Goal: Task Accomplishment & Management: Use online tool/utility

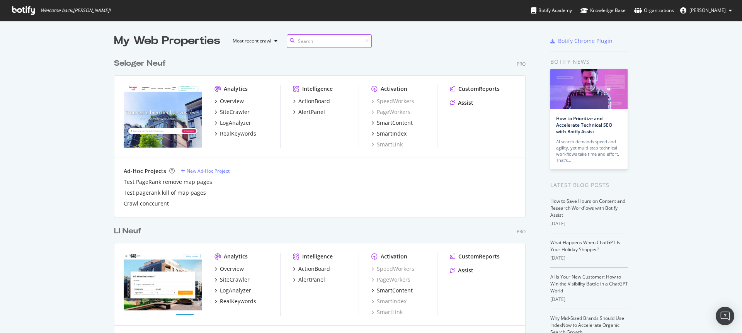
scroll to position [2182, 412]
click at [319, 42] on input at bounding box center [329, 41] width 85 height 14
click at [320, 41] on input at bounding box center [329, 41] width 85 height 14
click at [319, 41] on input at bounding box center [329, 41] width 85 height 14
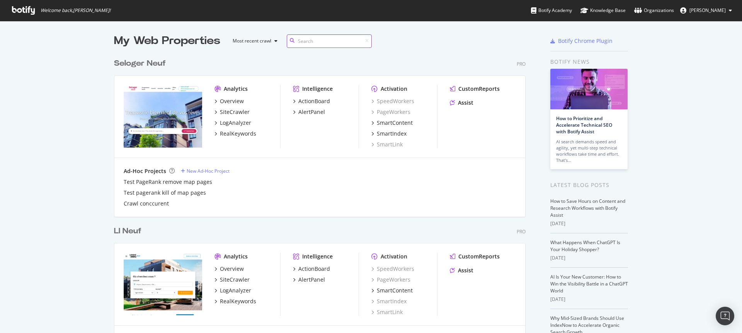
click at [319, 41] on input at bounding box center [329, 41] width 85 height 14
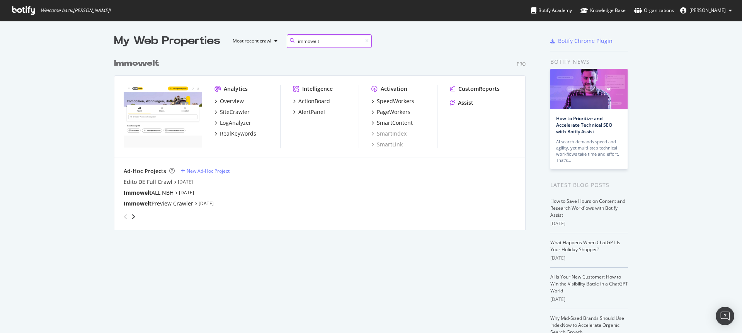
scroll to position [176, 412]
type input "immowelt"
click at [240, 114] on div "SiteCrawler" at bounding box center [235, 112] width 30 height 8
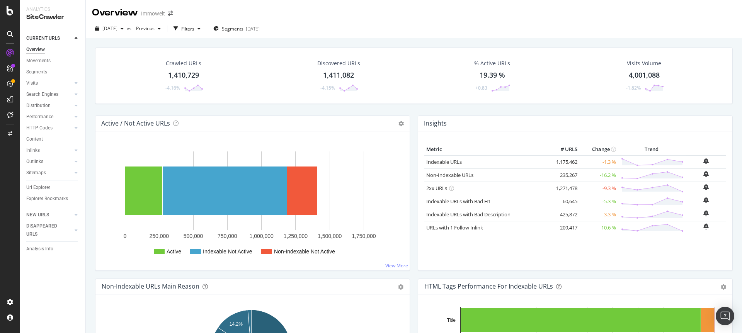
click at [191, 76] on div "1,410,729" at bounding box center [183, 75] width 31 height 10
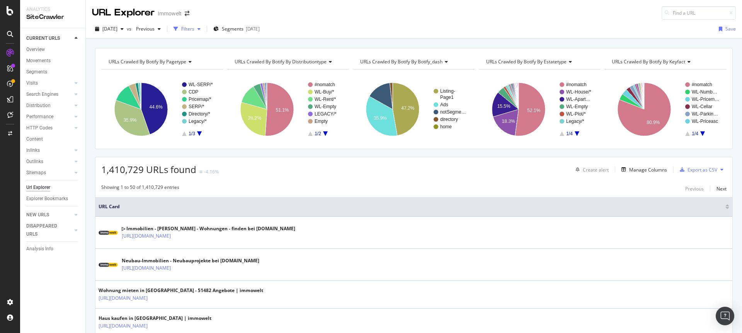
click at [194, 31] on div "Filters" at bounding box center [187, 28] width 13 height 7
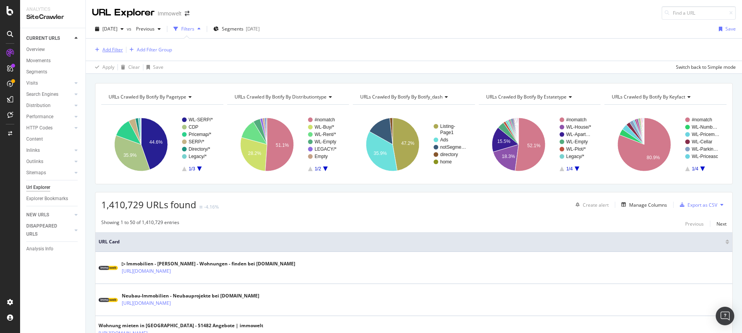
click at [107, 49] on div "Add Filter" at bounding box center [112, 49] width 20 height 7
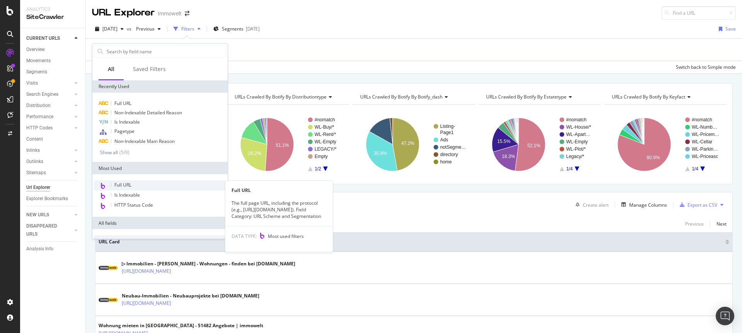
click at [131, 183] on span "Full URL" at bounding box center [122, 185] width 17 height 7
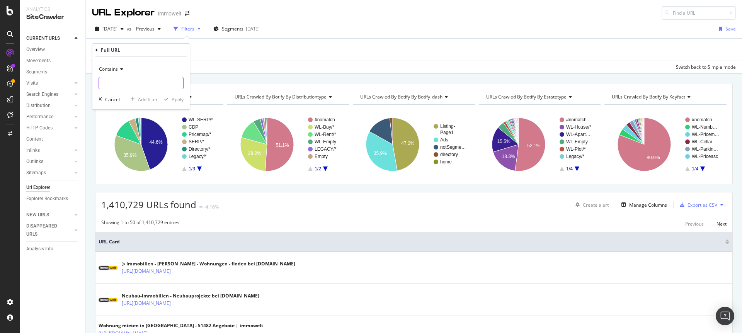
click at [117, 81] on input "text" at bounding box center [141, 83] width 84 height 12
paste input "/anbieten/energieausweis"
type input "/anbieten/energieausweis"
click at [181, 102] on div "Apply" at bounding box center [177, 99] width 12 height 7
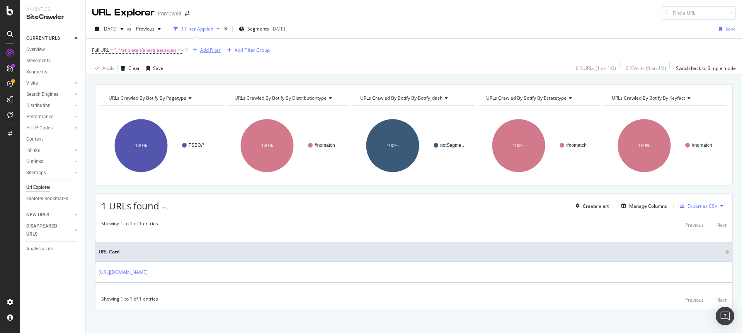
click at [204, 48] on div "Add Filter" at bounding box center [210, 50] width 20 height 7
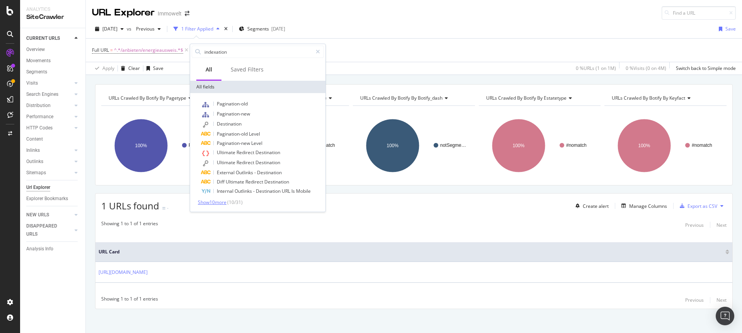
type input "indexation"
click at [223, 204] on span "Show 10 more" at bounding box center [212, 202] width 29 height 7
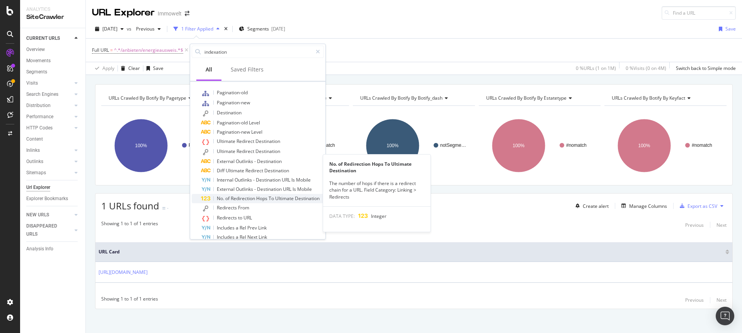
scroll to position [67, 0]
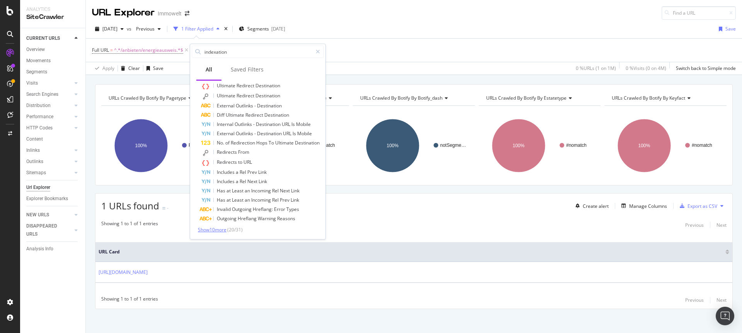
click at [215, 232] on span "Show 10 more" at bounding box center [212, 229] width 29 height 7
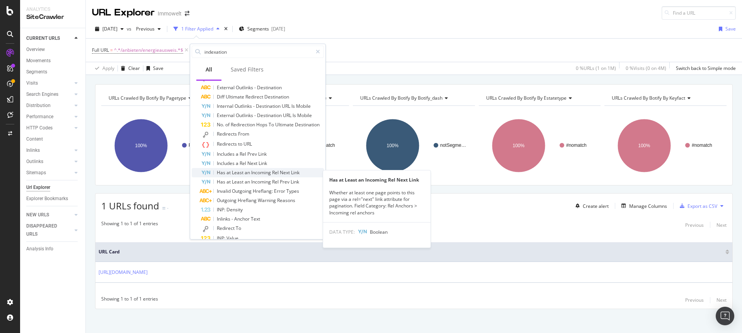
scroll to position [0, 0]
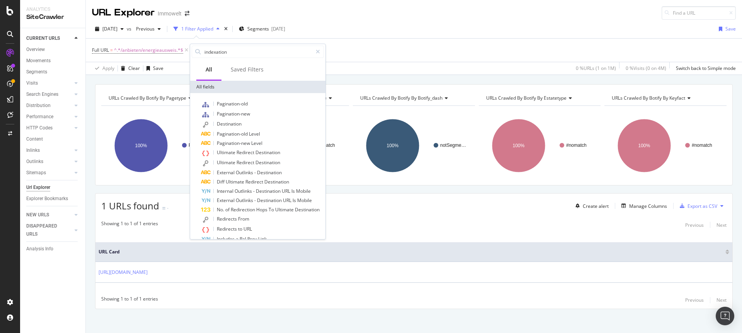
click at [212, 72] on div "All" at bounding box center [208, 70] width 7 height 8
click at [319, 50] on icon at bounding box center [318, 51] width 4 height 5
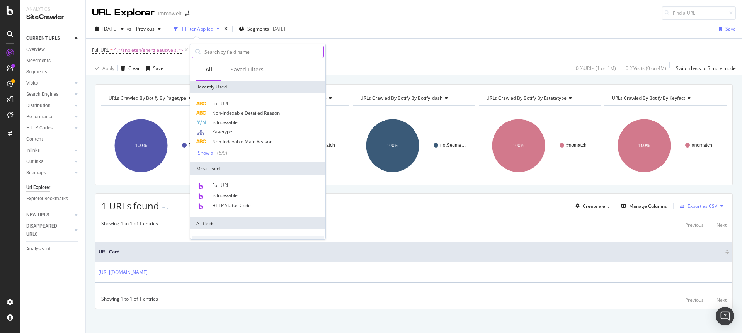
click at [245, 53] on input "text" at bounding box center [264, 52] width 120 height 12
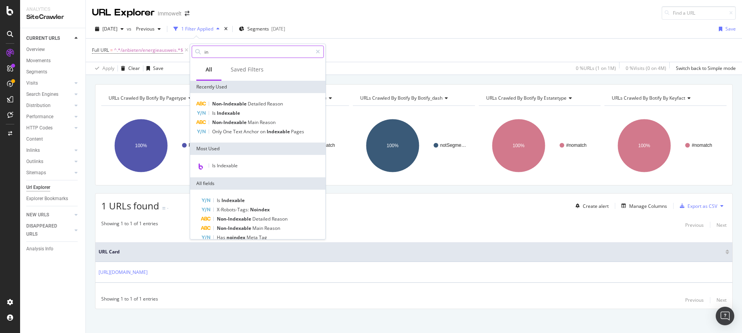
type input "i"
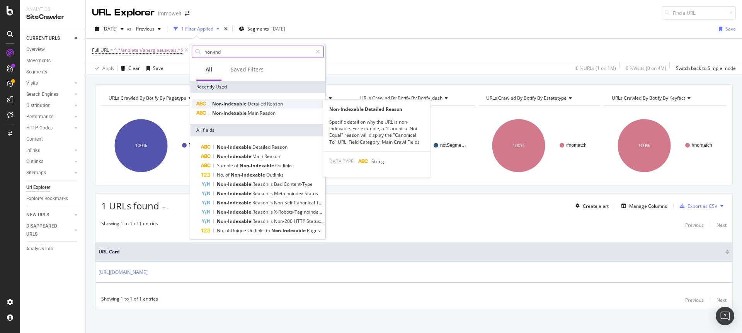
type input "non-ind"
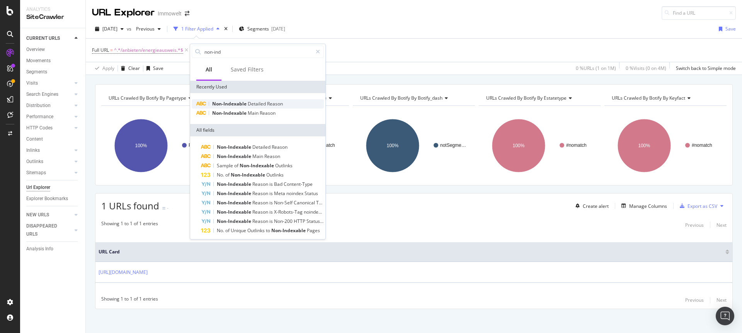
click at [271, 102] on span "Reason" at bounding box center [275, 103] width 16 height 7
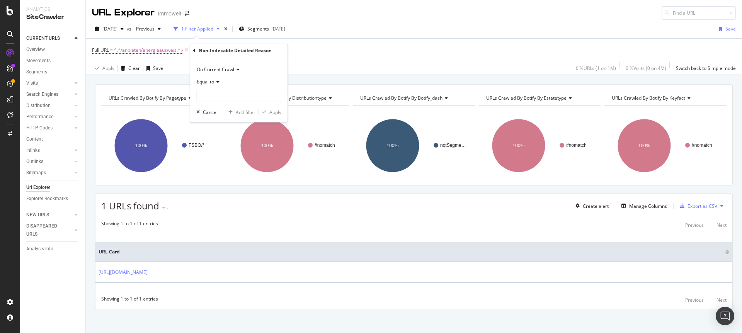
click at [221, 78] on div "Equal to" at bounding box center [238, 82] width 85 height 12
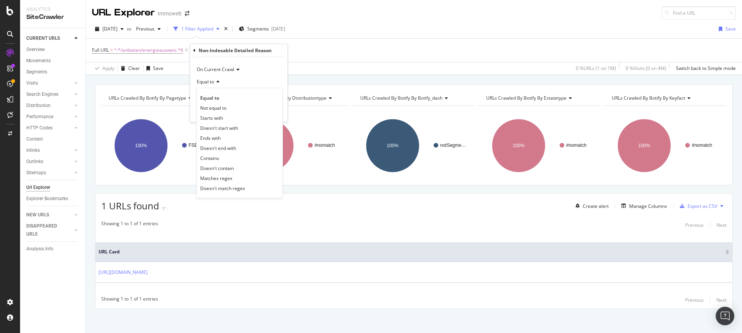
click at [332, 67] on div "Apply Clear Save 0 % URLs ( 1 on 1M ) 0 % Visits ( 0 on 4M ) Switch back to Sim…" at bounding box center [414, 68] width 656 height 13
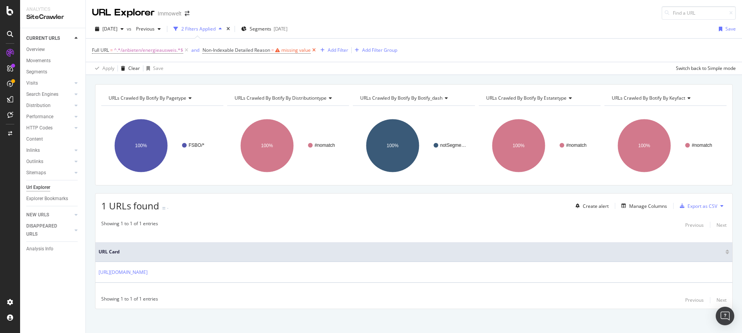
click at [317, 51] on icon at bounding box center [314, 50] width 7 height 8
click at [638, 207] on div "Manage Columns" at bounding box center [648, 206] width 38 height 7
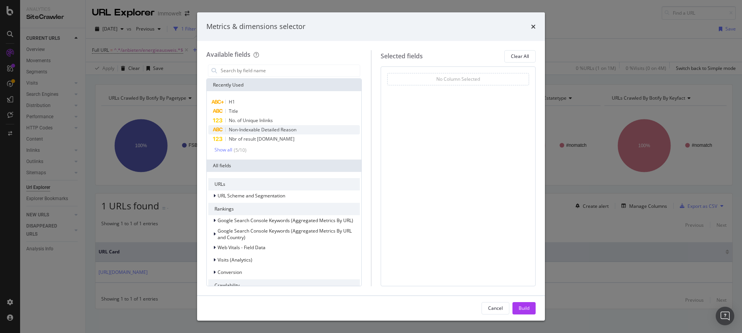
click at [251, 132] on span "Non-Indexable Detailed Reason" at bounding box center [263, 129] width 68 height 7
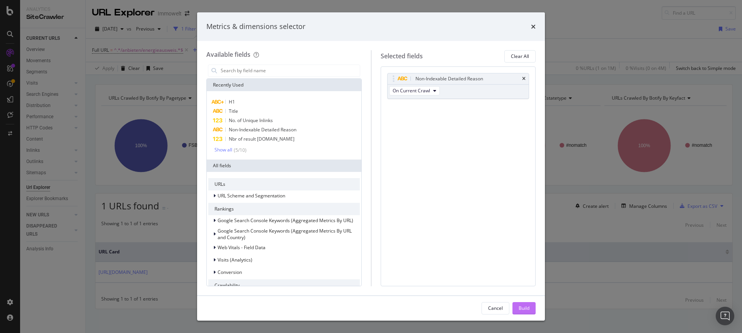
click at [529, 313] on button "Build" at bounding box center [523, 308] width 23 height 12
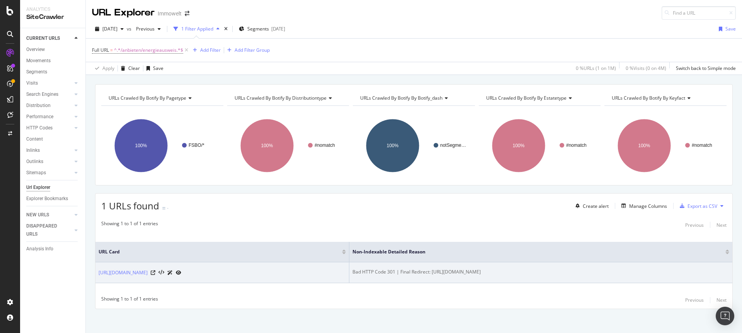
click at [181, 272] on icon at bounding box center [178, 272] width 5 height 5
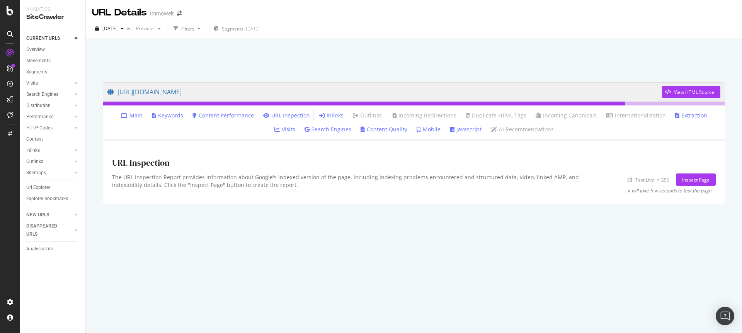
click at [322, 117] on link "Inlinks" at bounding box center [331, 116] width 24 height 8
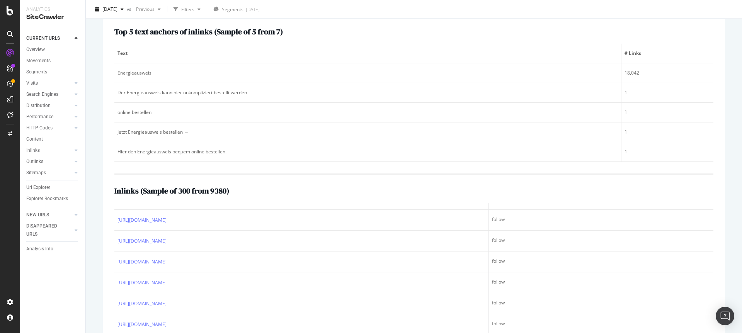
scroll to position [4081, 0]
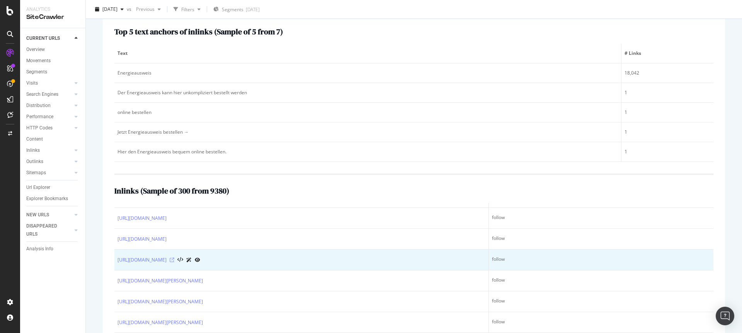
click at [174, 259] on icon at bounding box center [172, 260] width 5 height 5
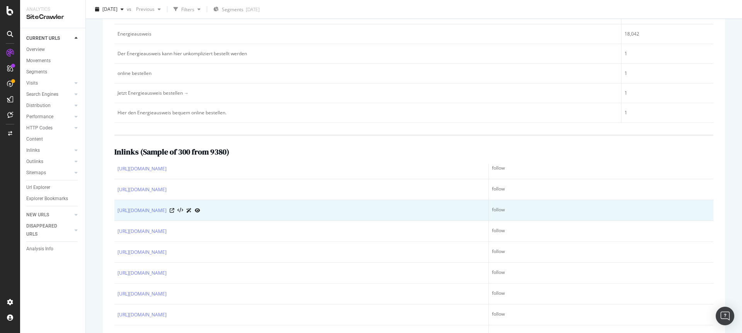
scroll to position [78, 0]
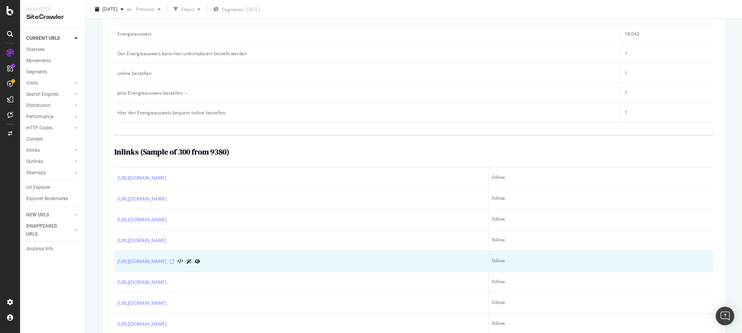
click at [174, 262] on icon at bounding box center [172, 261] width 5 height 5
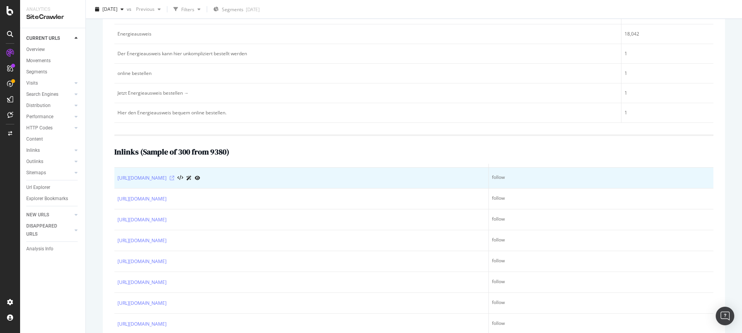
click at [174, 180] on icon at bounding box center [172, 178] width 5 height 5
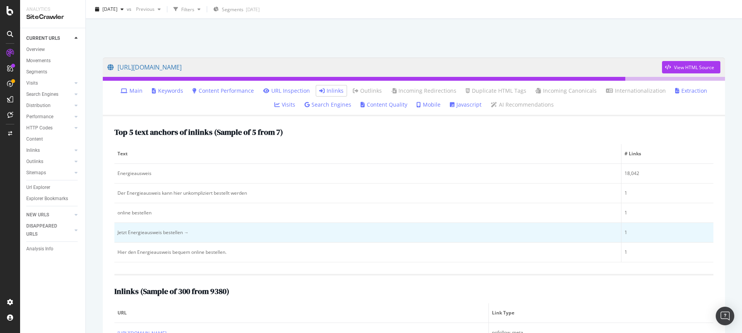
scroll to position [0, 0]
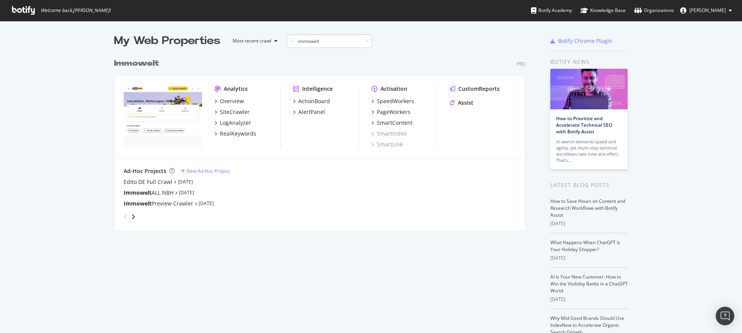
scroll to position [176, 412]
type input "immowelt"
click at [226, 110] on div "SiteCrawler" at bounding box center [235, 112] width 30 height 8
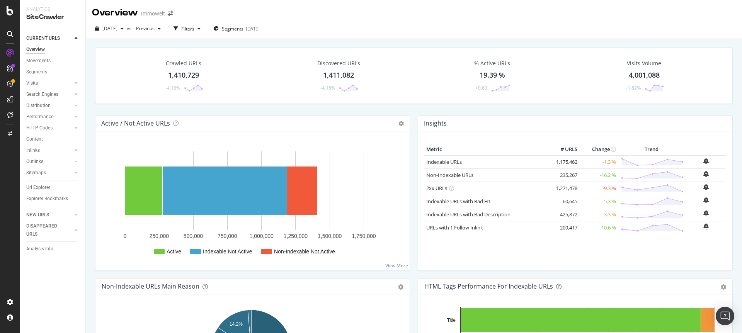
click at [184, 76] on div "1,410,729" at bounding box center [183, 75] width 31 height 10
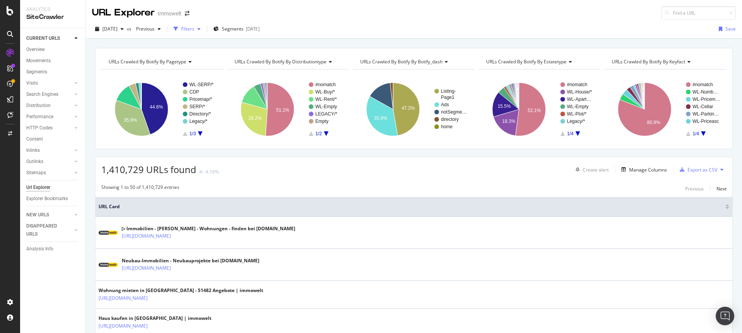
click at [194, 32] on div "Filters" at bounding box center [187, 28] width 13 height 7
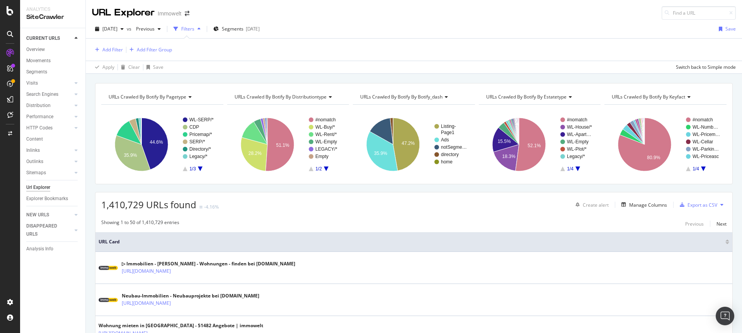
click at [102, 45] on div "Add Filter Add Filter Group" at bounding box center [132, 50] width 80 height 10
click at [104, 47] on div "Add Filter" at bounding box center [112, 49] width 20 height 7
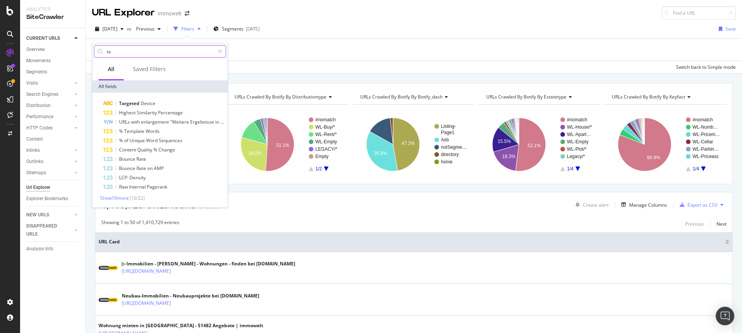
type input "t"
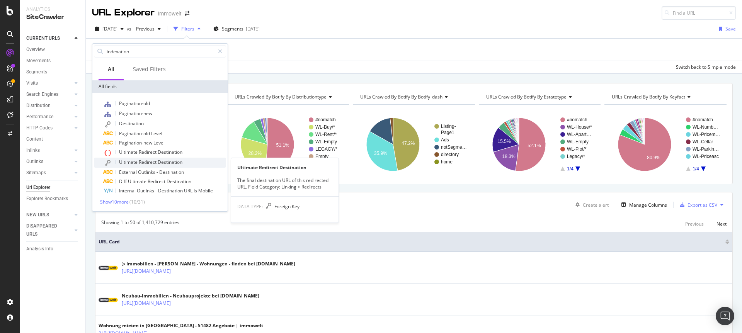
type input "indexation"
click at [154, 164] on span "Redirect" at bounding box center [148, 162] width 19 height 7
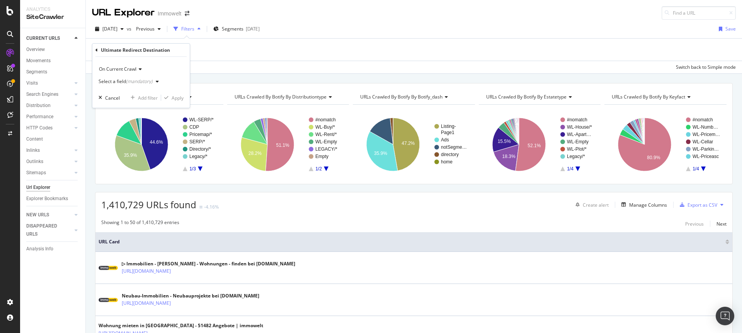
click at [144, 80] on div "(mandatory)" at bounding box center [139, 81] width 27 height 7
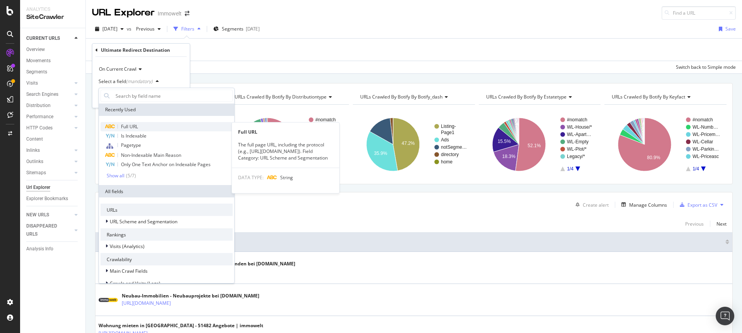
click at [133, 124] on span "Full URL" at bounding box center [129, 126] width 17 height 7
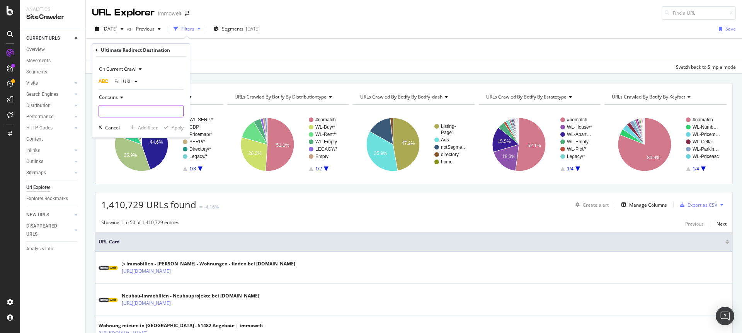
click at [127, 108] on input "text" at bounding box center [141, 111] width 84 height 12
paste input "/wohnen/energieausweis-online-erstellen"
type input "/wohnen/energieausweis-online-erstellen"
click at [181, 130] on div "Apply" at bounding box center [177, 127] width 12 height 7
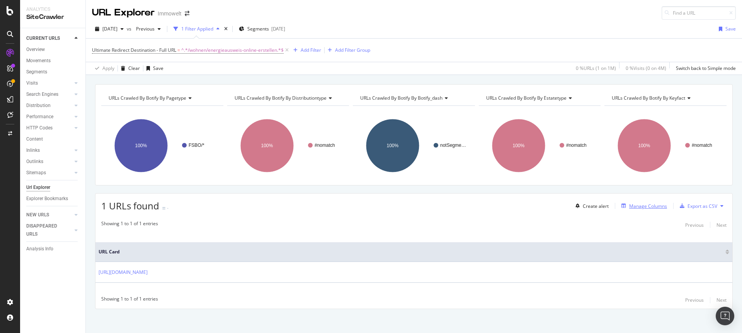
click at [633, 203] on div "Manage Columns" at bounding box center [648, 206] width 38 height 7
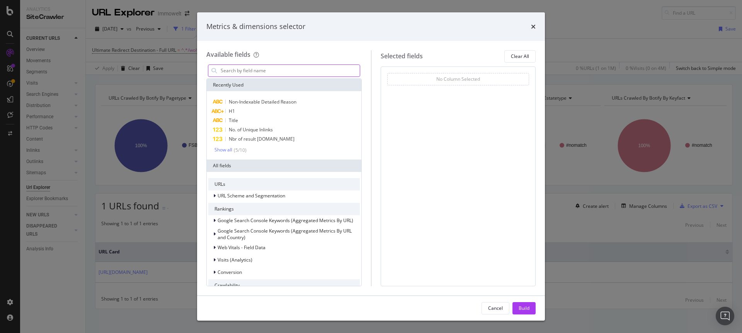
click at [253, 72] on input "modal" at bounding box center [290, 71] width 140 height 12
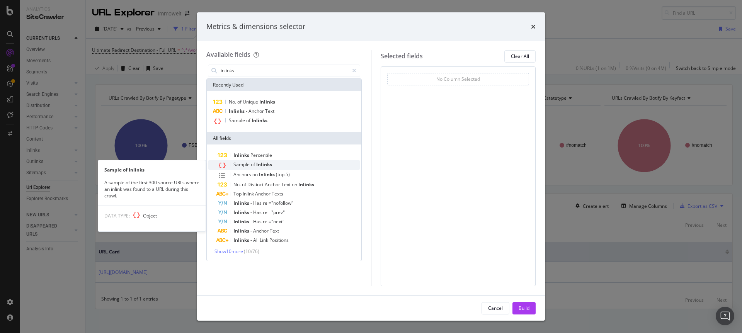
type input "inlinks"
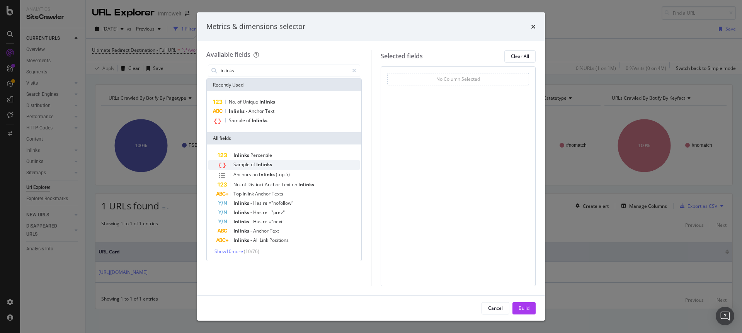
click at [255, 165] on span "of" at bounding box center [253, 164] width 5 height 7
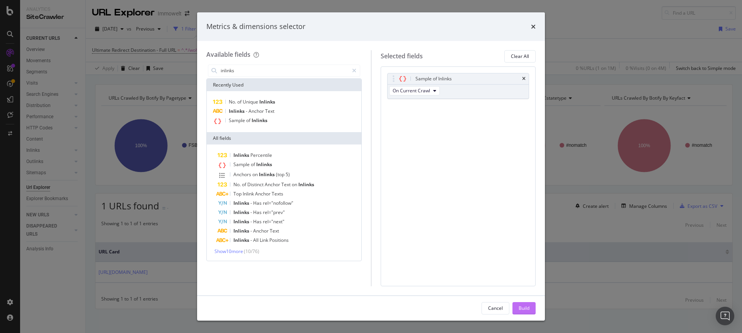
click at [519, 307] on div "Build" at bounding box center [523, 308] width 11 height 7
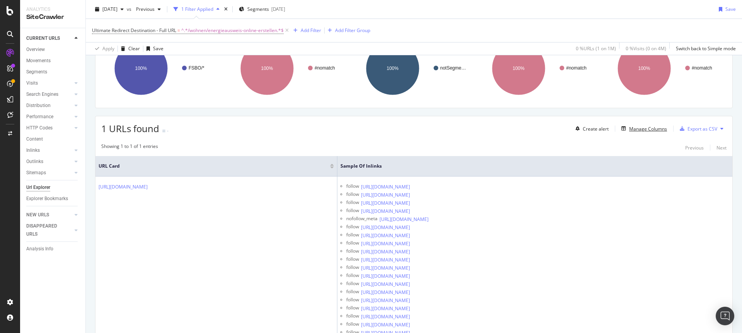
scroll to position [77, 0]
click at [689, 130] on div "Export as CSV" at bounding box center [702, 129] width 30 height 7
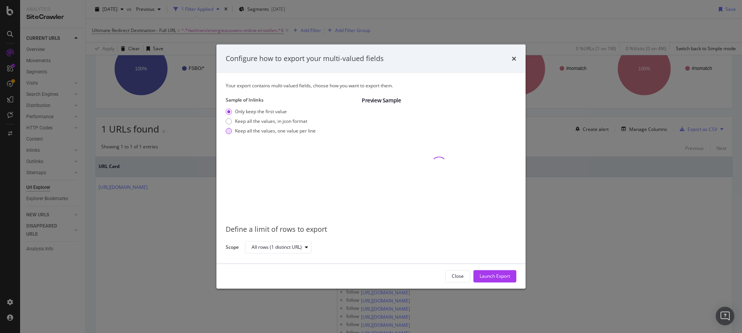
click at [275, 131] on div "Keep all the values, one value per line" at bounding box center [275, 130] width 81 height 7
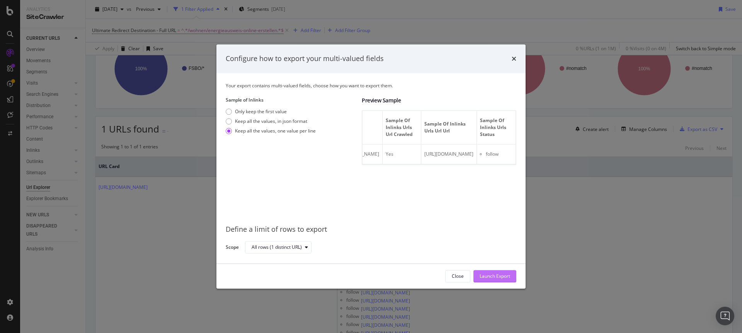
click at [486, 274] on div "Launch Export" at bounding box center [494, 276] width 31 height 7
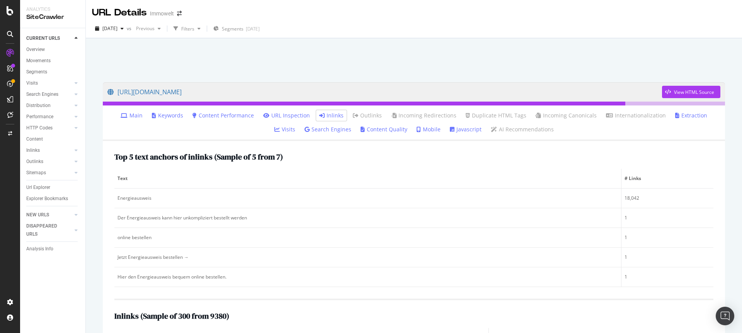
scroll to position [94, 0]
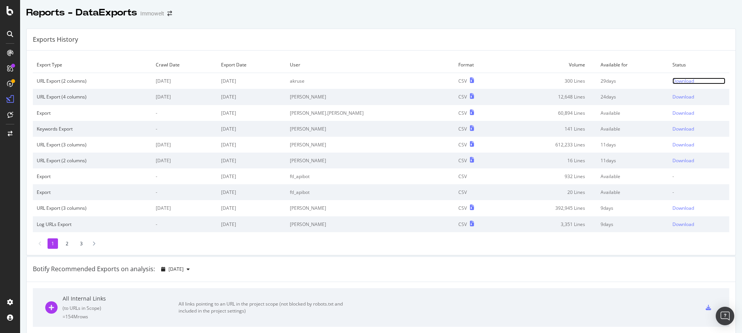
click at [672, 81] on div "Download" at bounding box center [683, 81] width 22 height 7
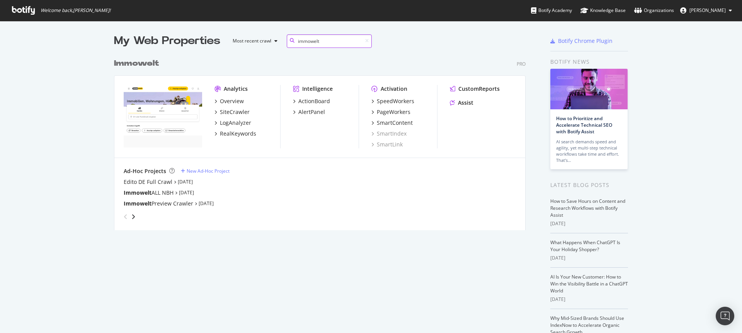
scroll to position [176, 412]
type input "immowelt"
click at [399, 101] on div "SpeedWorkers" at bounding box center [395, 101] width 37 height 8
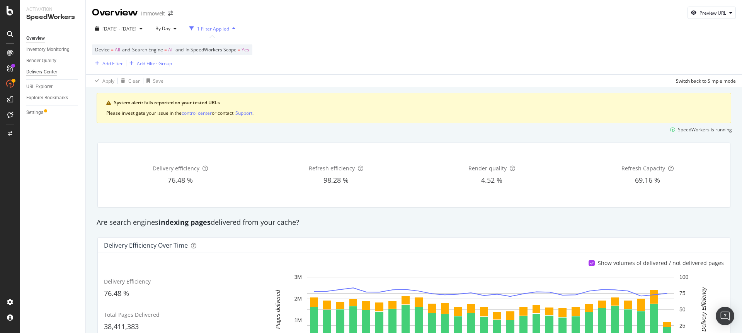
click at [50, 73] on div "Delivery Center" at bounding box center [41, 72] width 31 height 8
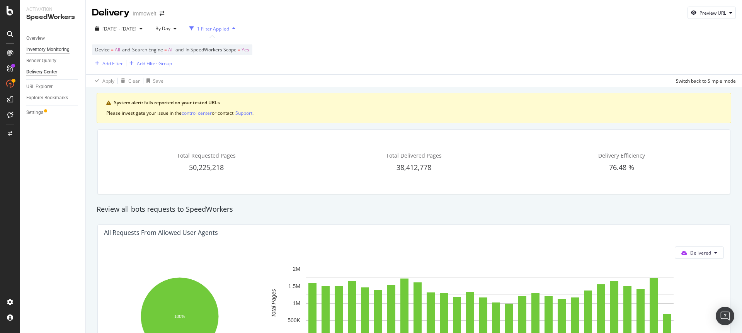
click at [62, 51] on div "Inventory Monitoring" at bounding box center [47, 50] width 43 height 8
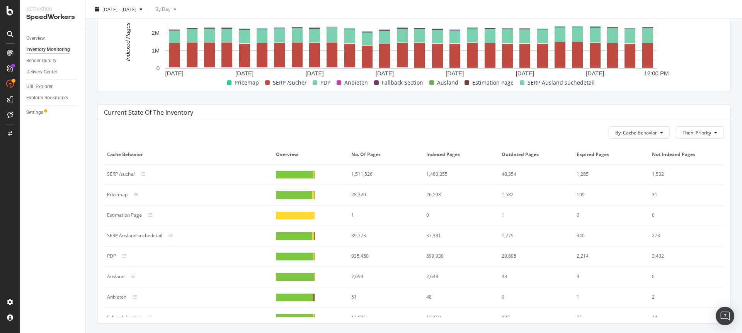
scroll to position [11, 0]
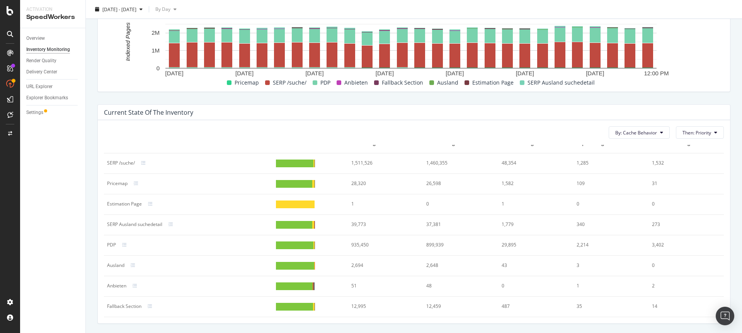
click at [291, 266] on div at bounding box center [295, 266] width 38 height 8
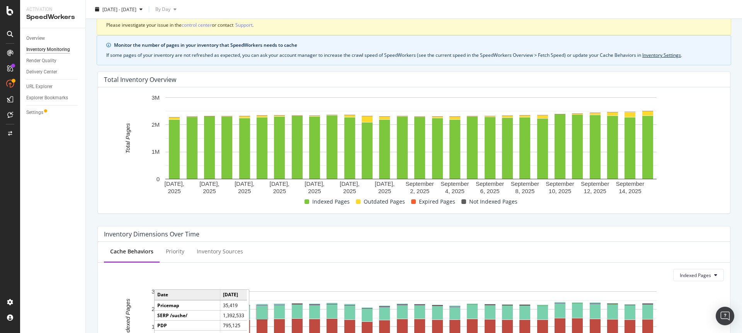
scroll to position [0, 0]
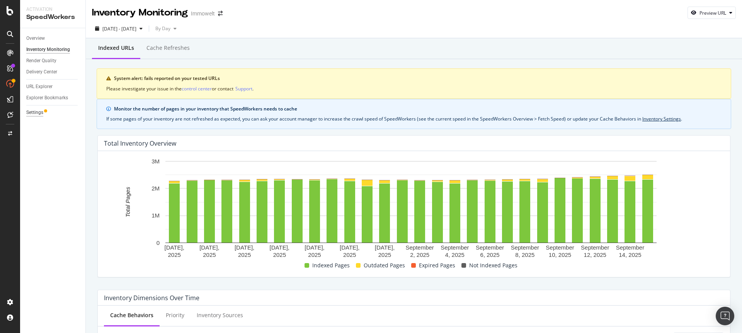
click at [39, 114] on div "Settings" at bounding box center [34, 113] width 17 height 8
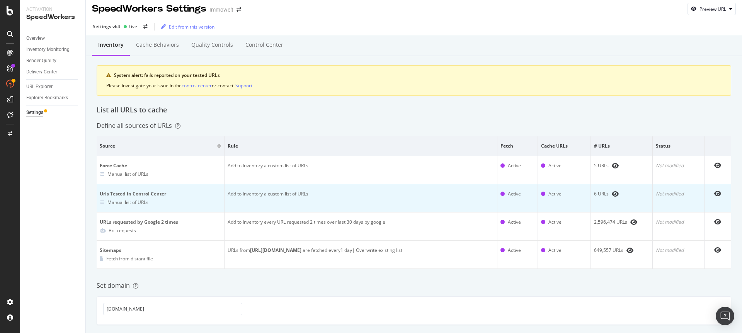
scroll to position [8, 0]
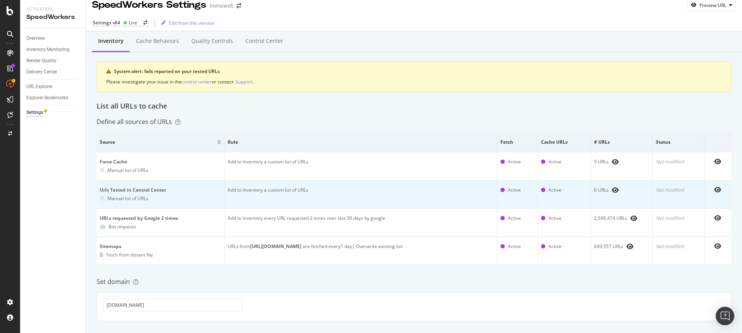
click at [102, 198] on icon at bounding box center [102, 198] width 5 height 5
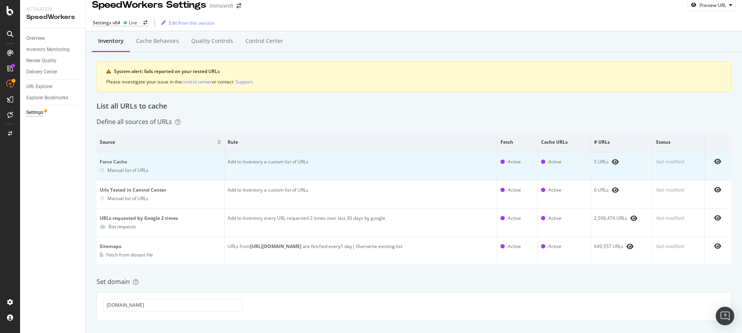
click at [101, 168] on icon at bounding box center [102, 170] width 5 height 5
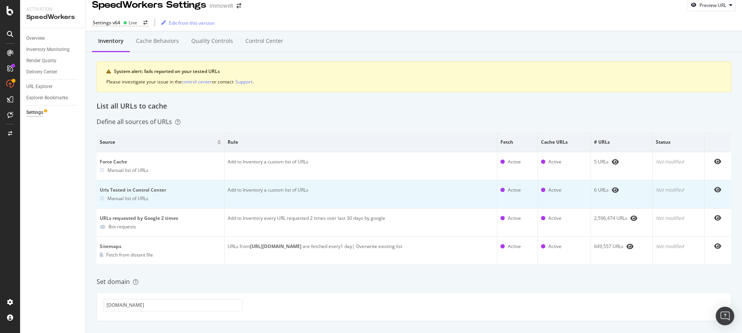
click at [111, 203] on td "Urls Tested in Control Center Manual list of URLs" at bounding box center [161, 194] width 128 height 28
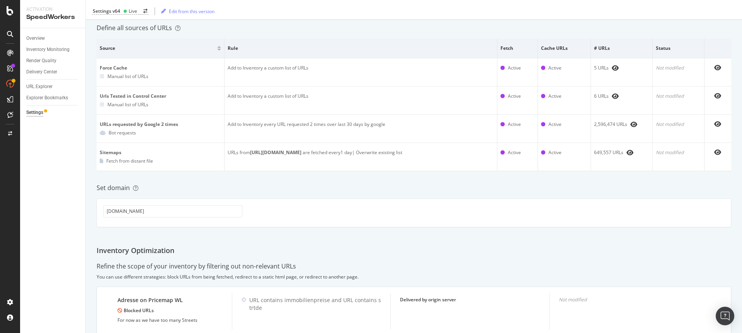
scroll to position [0, 0]
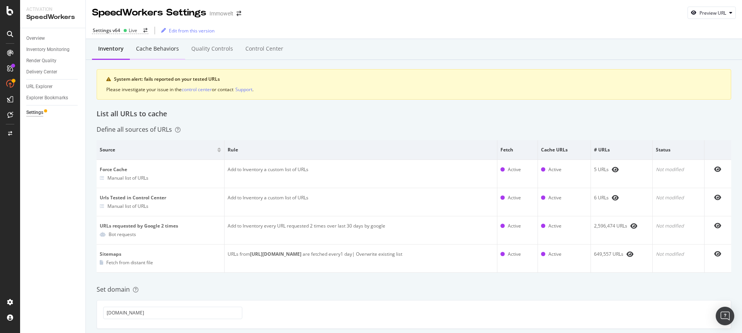
click at [165, 50] on div "Cache behaviors" at bounding box center [157, 49] width 43 height 8
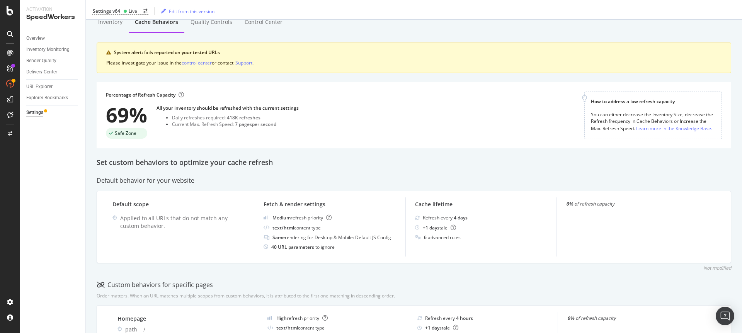
scroll to position [15, 0]
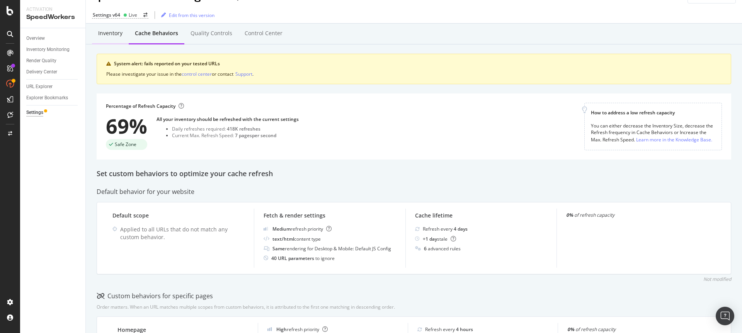
click at [110, 34] on div "Inventory" at bounding box center [110, 33] width 24 height 8
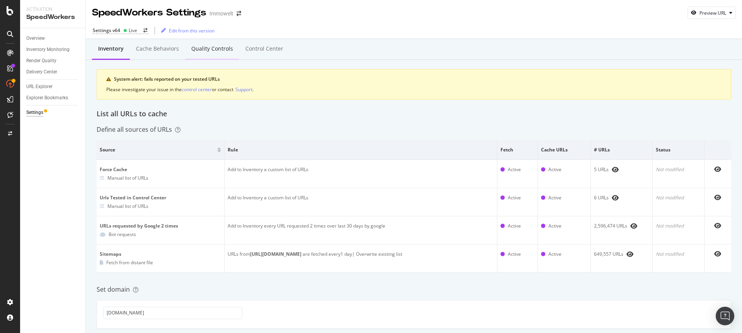
click at [215, 47] on div "Quality Controls" at bounding box center [212, 49] width 42 height 8
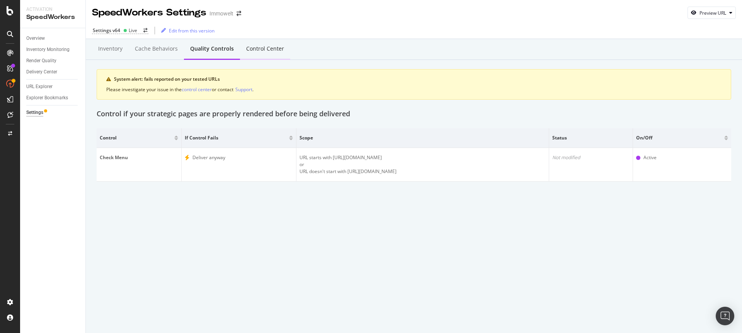
click at [273, 49] on div "Control Center" at bounding box center [265, 49] width 38 height 8
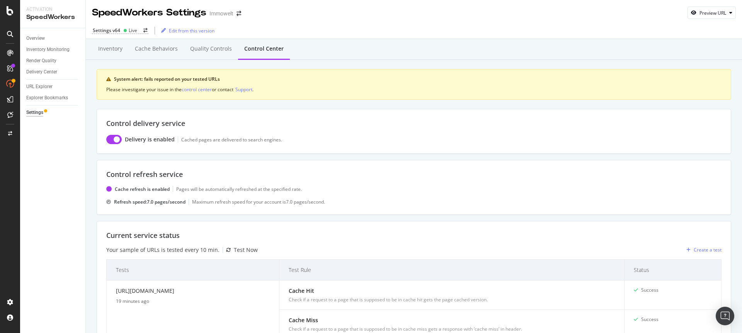
click at [30, 31] on div "Overview Inventory Monitoring Render Quality Delivery Center URL Explorer Explo…" at bounding box center [52, 180] width 65 height 305
click at [33, 34] on div "Overview" at bounding box center [35, 38] width 19 height 8
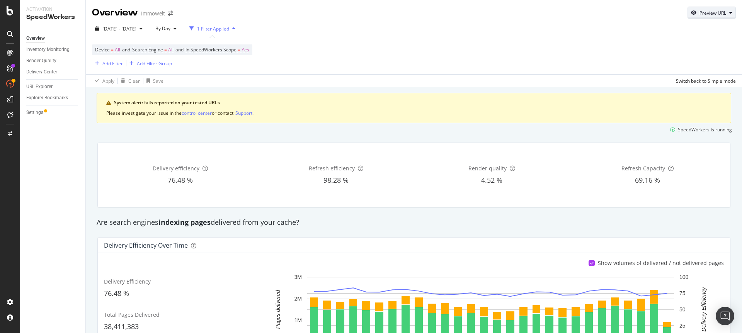
click at [713, 14] on div "Preview URL" at bounding box center [712, 13] width 27 height 7
click at [666, 51] on input "url" at bounding box center [682, 49] width 84 height 14
paste input "https://www.immowelt.de/ausland/tuerkei"
type input "https://www.immowelt.de/ausland/tuerkei"
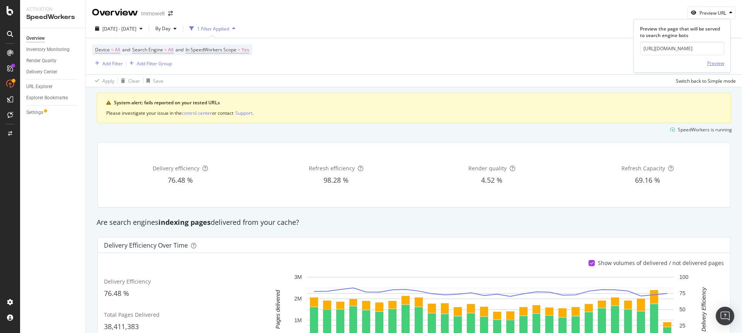
click at [721, 61] on div "Preview" at bounding box center [715, 63] width 17 height 7
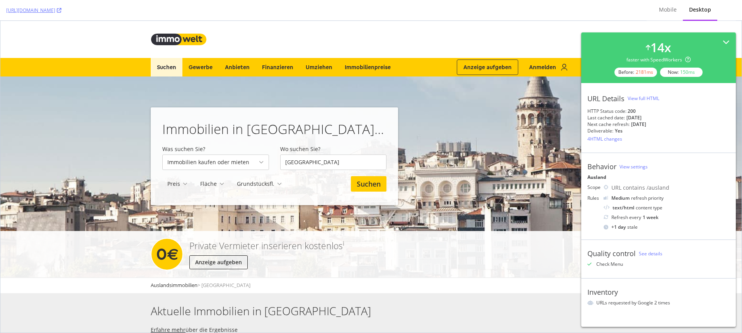
click at [642, 98] on div "View full HTML" at bounding box center [643, 98] width 32 height 7
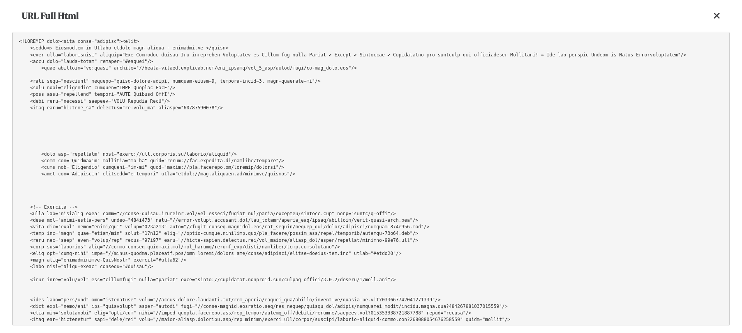
click at [399, 143] on pre at bounding box center [370, 179] width 717 height 294
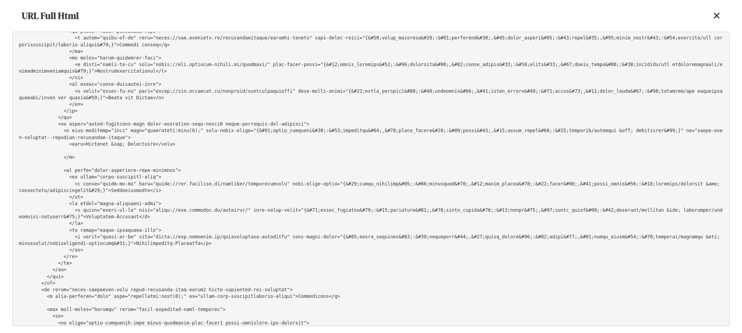
scroll to position [9146, 0]
drag, startPoint x: 290, startPoint y: 183, endPoint x: 138, endPoint y: 182, distance: 151.8
click at [138, 182] on pre at bounding box center [370, 179] width 717 height 294
click at [217, 180] on pre at bounding box center [370, 179] width 717 height 294
drag, startPoint x: 238, startPoint y: 183, endPoint x: 258, endPoint y: 184, distance: 20.5
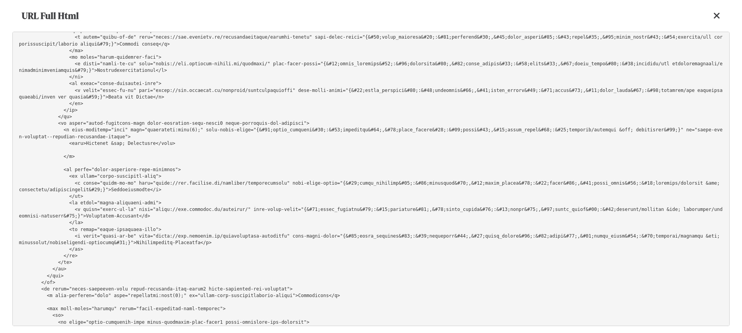
click at [238, 183] on pre at bounding box center [370, 179] width 717 height 294
click at [273, 185] on pre at bounding box center [370, 179] width 717 height 294
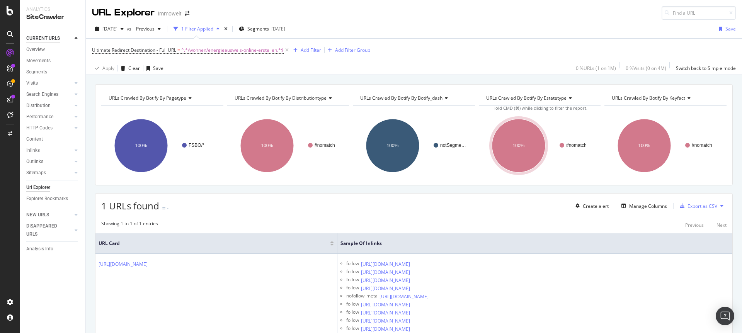
scroll to position [77, 0]
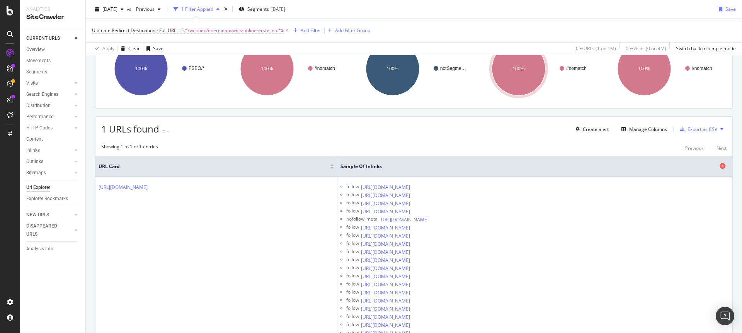
click at [719, 166] on icon at bounding box center [722, 166] width 6 height 6
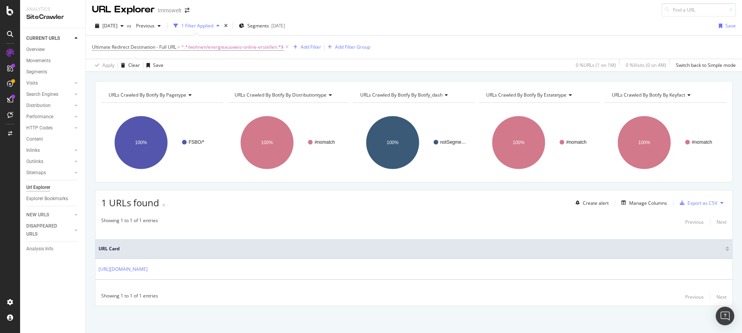
scroll to position [3, 0]
click at [285, 47] on icon at bounding box center [286, 47] width 7 height 8
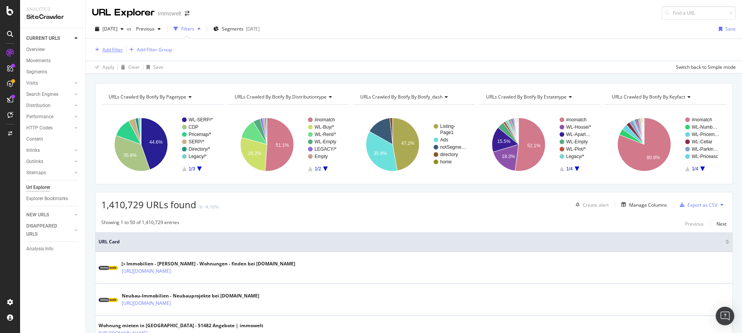
click at [105, 51] on div "Add Filter" at bounding box center [112, 49] width 20 height 7
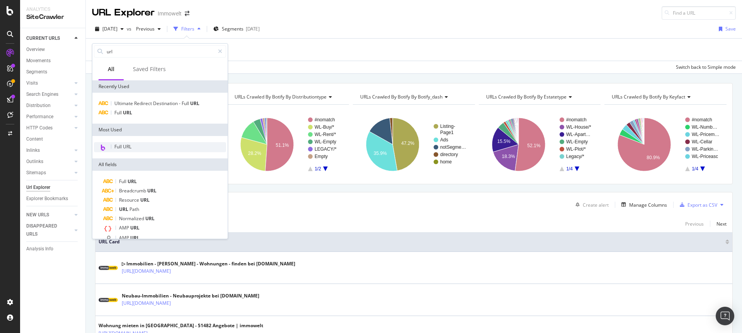
type input "url"
click at [126, 146] on span "Full URL" at bounding box center [122, 146] width 17 height 7
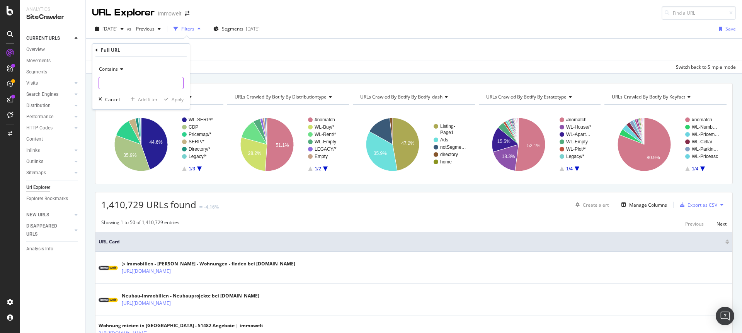
click at [123, 81] on input "text" at bounding box center [141, 83] width 84 height 12
paste input "https://www.immowelt.de/ausland/tuerkei"
type input "https://www.immowelt.de/ausland/tuerkei"
click at [181, 98] on div "Apply" at bounding box center [177, 99] width 12 height 7
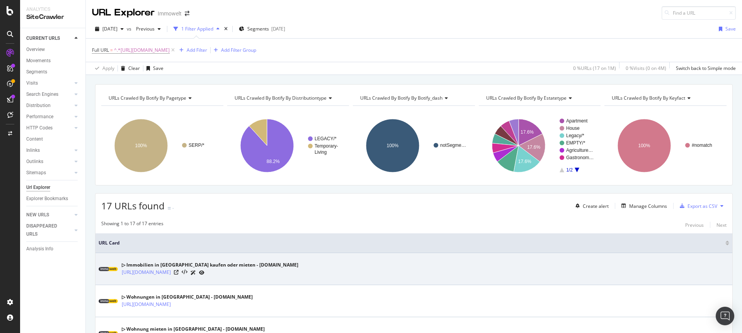
click at [204, 273] on icon at bounding box center [201, 272] width 5 height 5
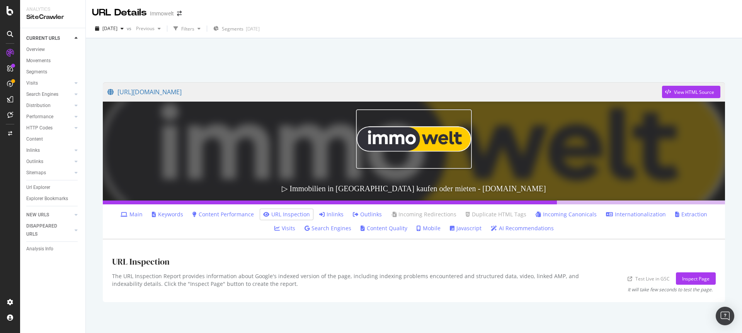
click at [354, 214] on link "Outlinks" at bounding box center [367, 214] width 29 height 8
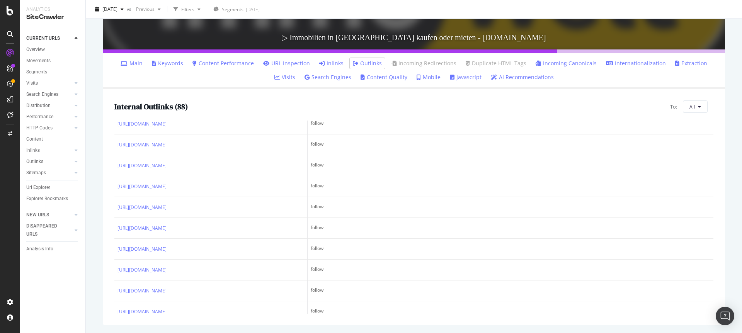
scroll to position [882, 0]
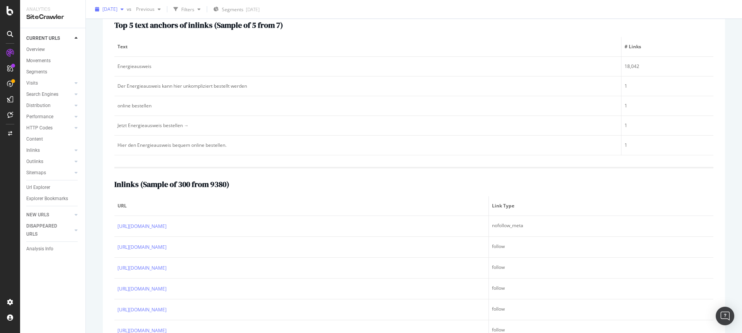
click at [127, 11] on div "button" at bounding box center [121, 9] width 9 height 5
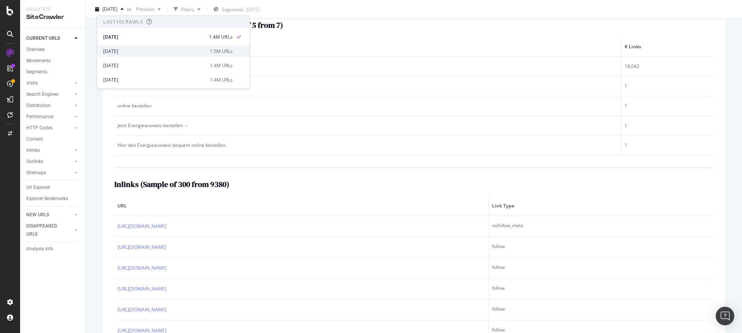
click at [134, 53] on div "[DATE]" at bounding box center [154, 51] width 102 height 7
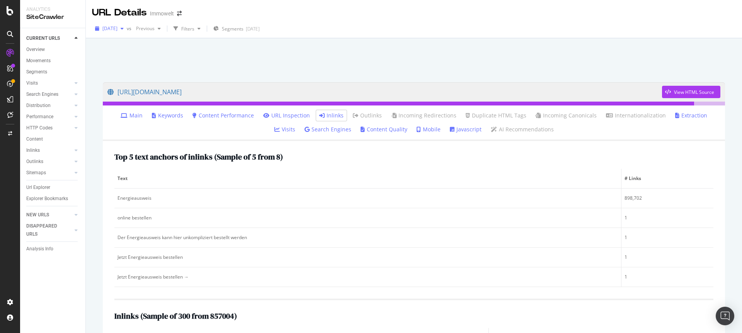
click at [127, 24] on div "[DATE]" at bounding box center [109, 29] width 35 height 12
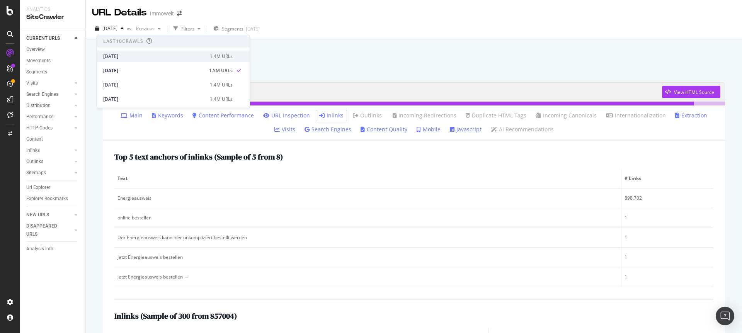
click at [136, 55] on div "[DATE]" at bounding box center [154, 56] width 102 height 7
